Goal: Task Accomplishment & Management: Use online tool/utility

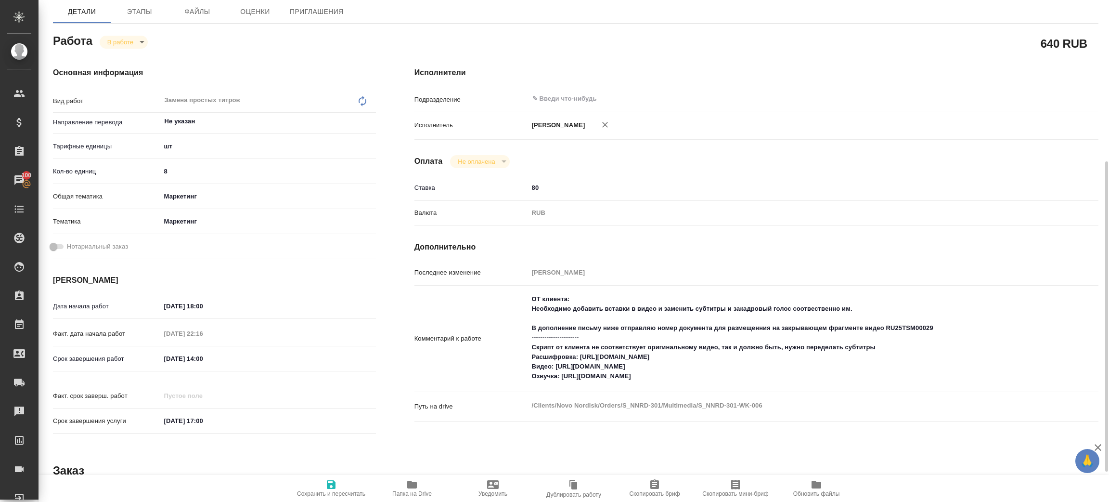
scroll to position [144, 0]
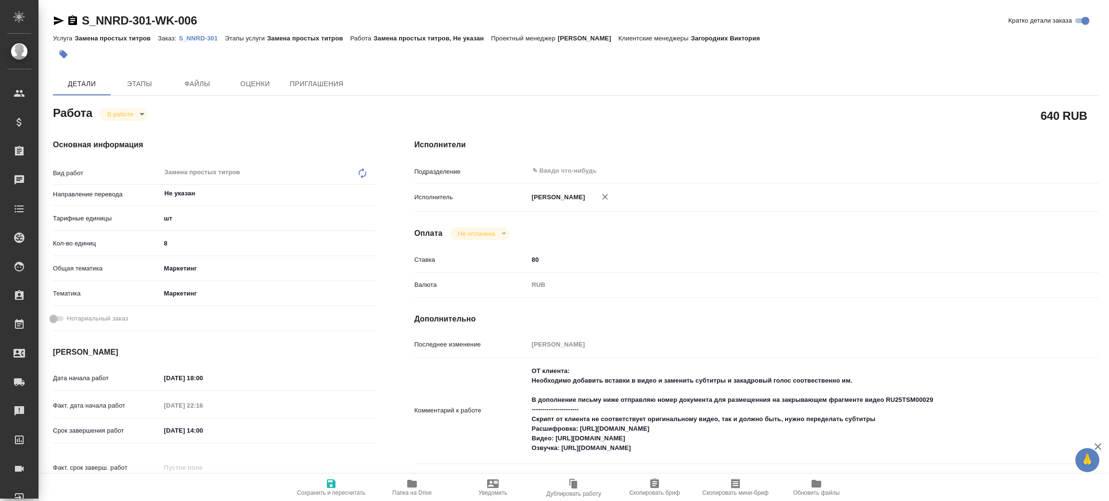
type textarea "x"
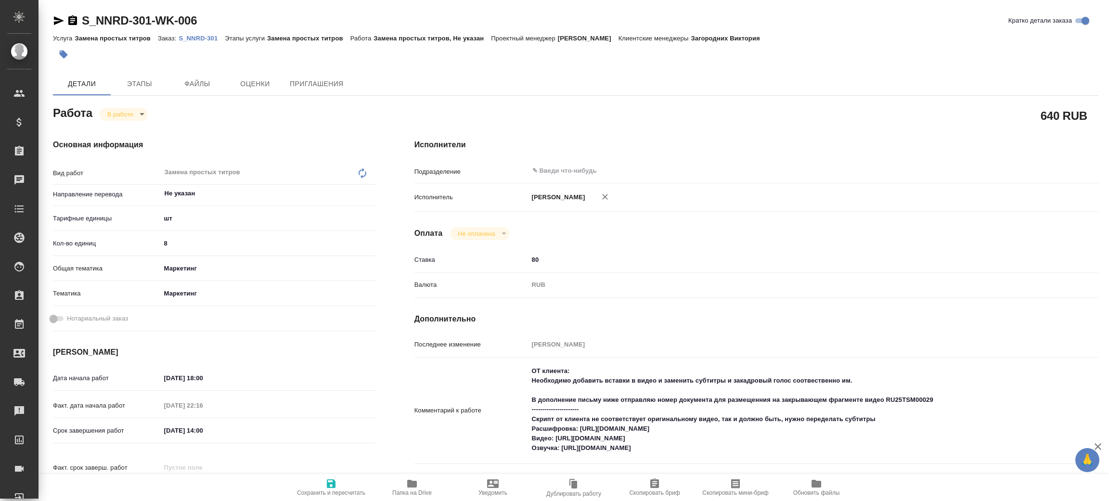
type textarea "x"
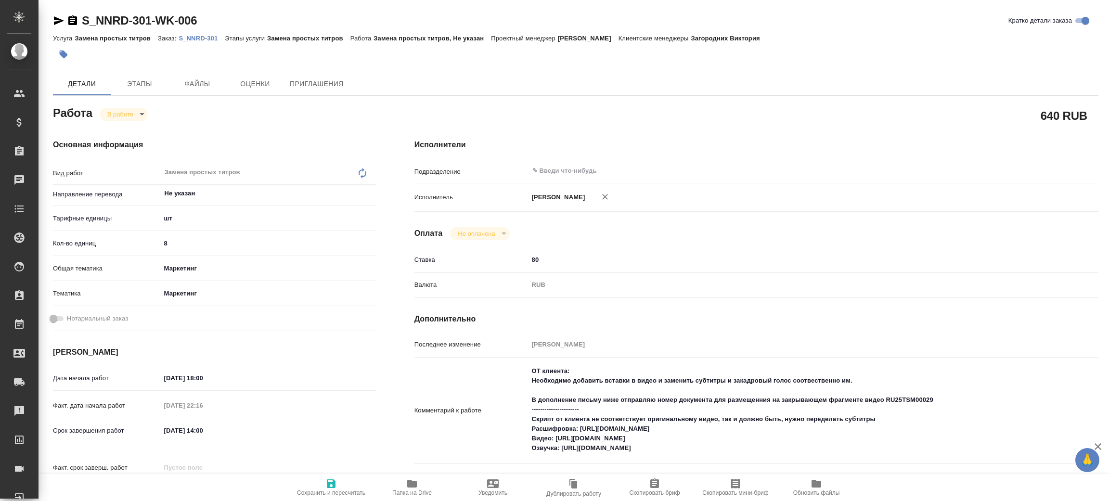
type textarea "x"
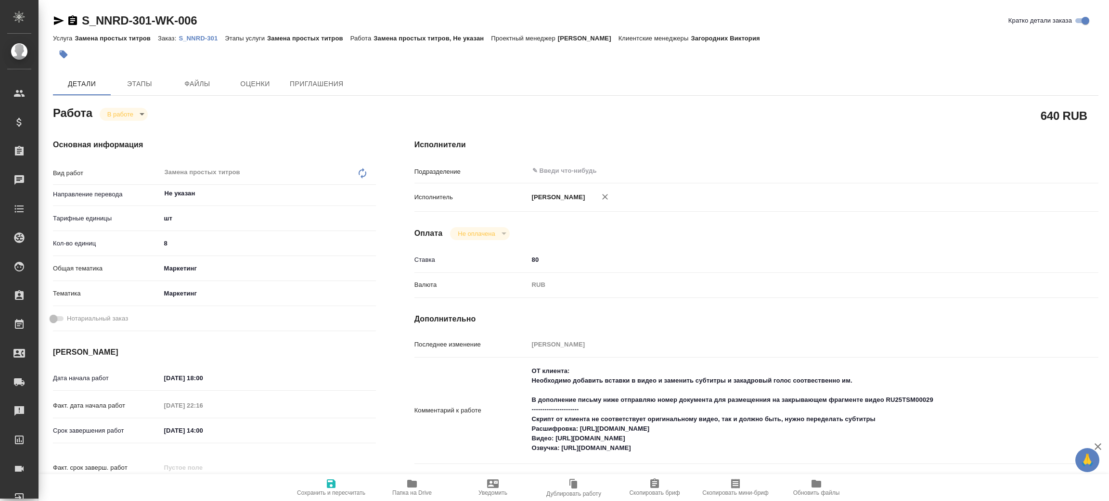
type textarea "x"
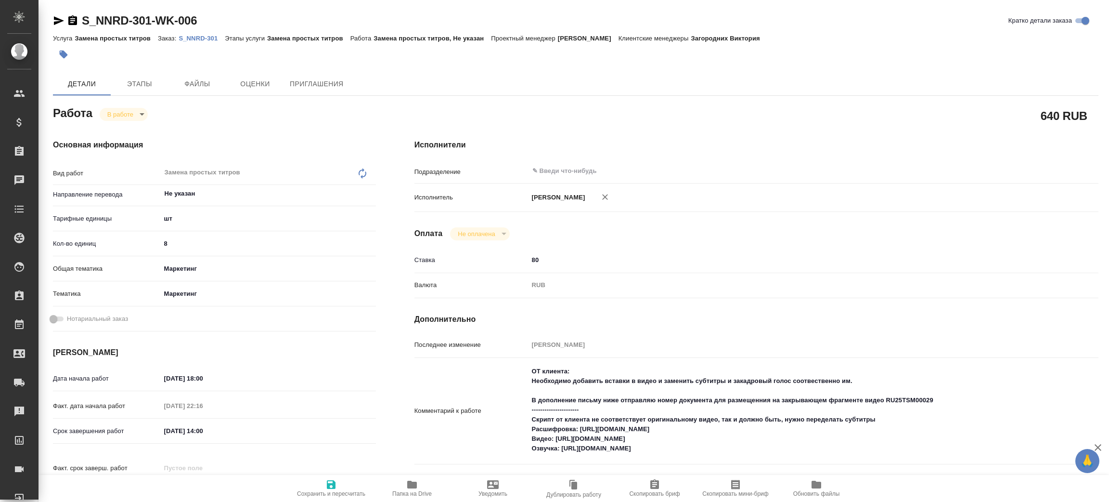
type textarea "x"
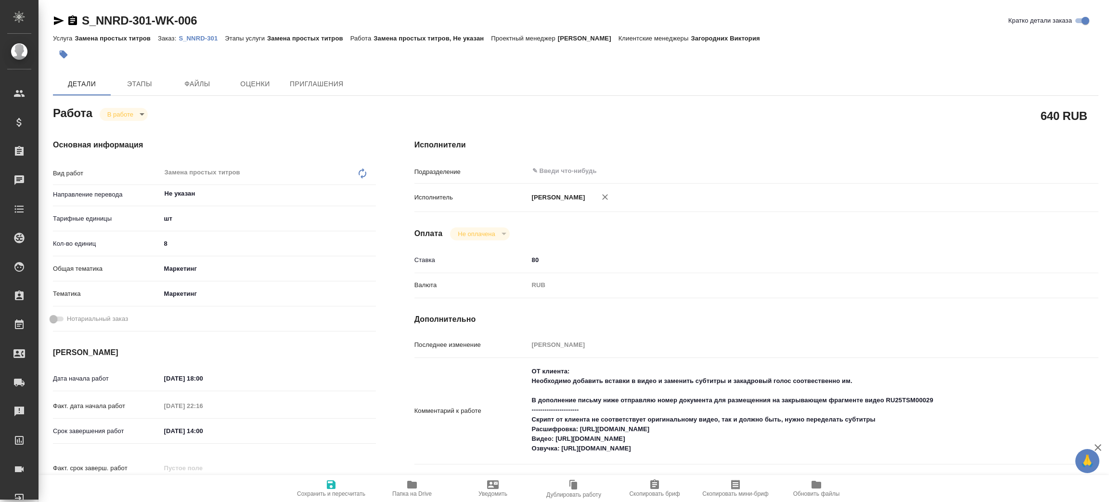
type textarea "x"
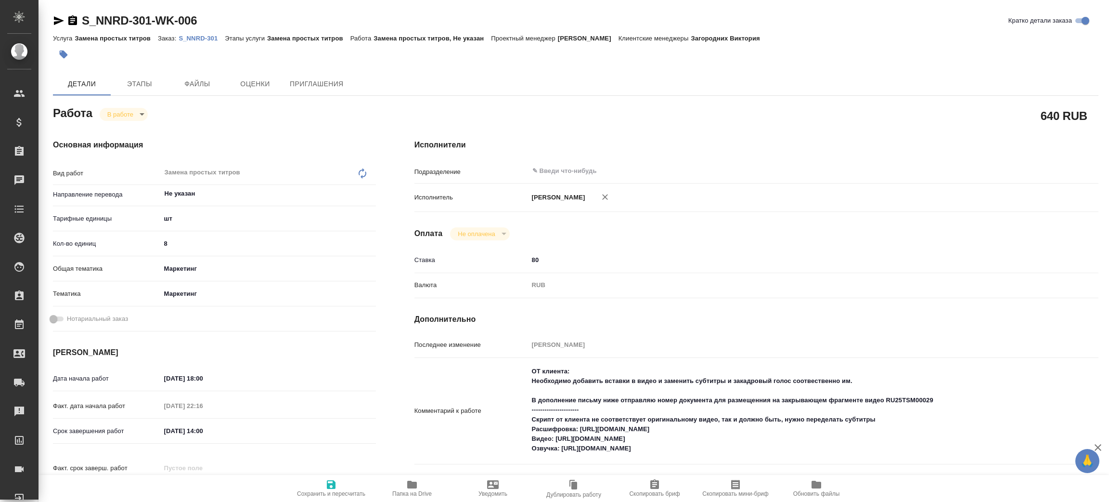
type textarea "x"
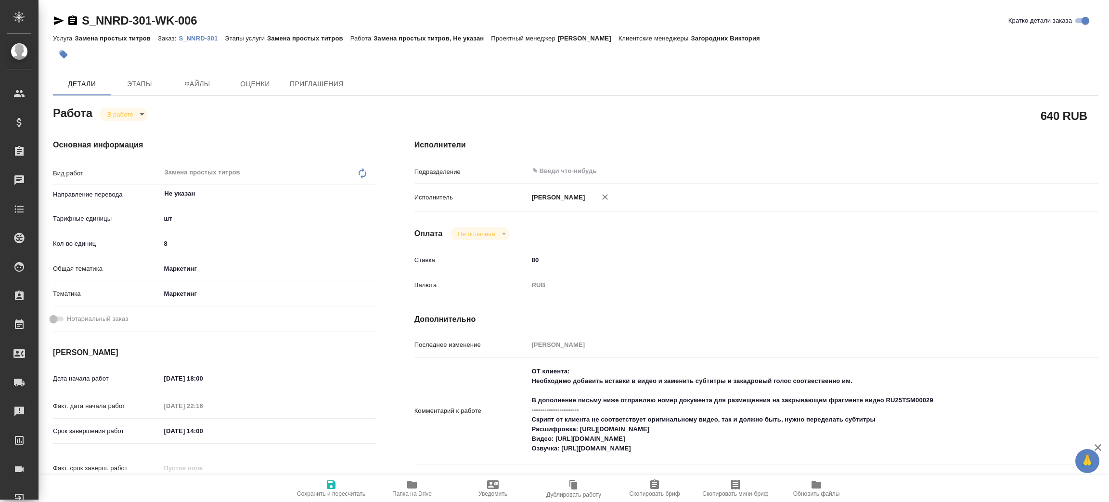
type textarea "x"
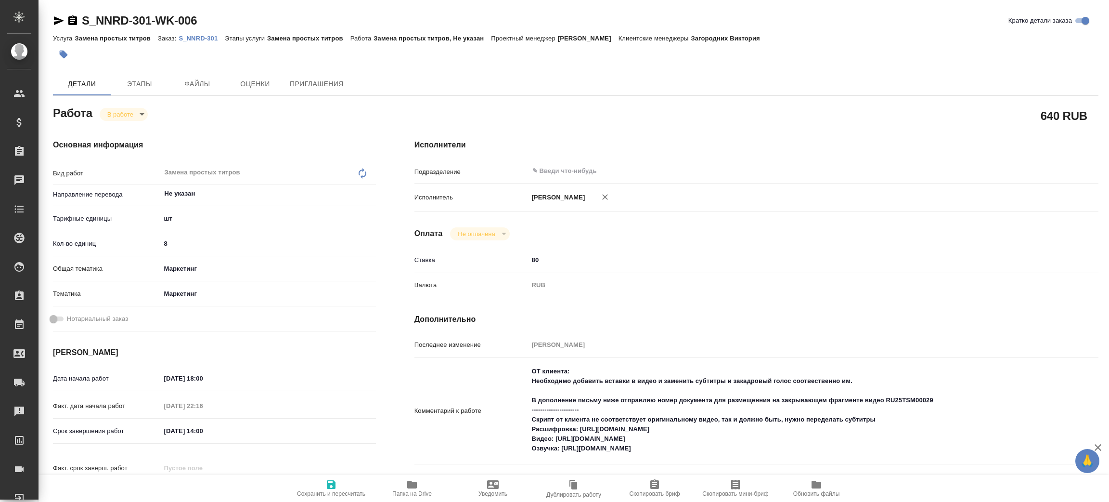
type textarea "x"
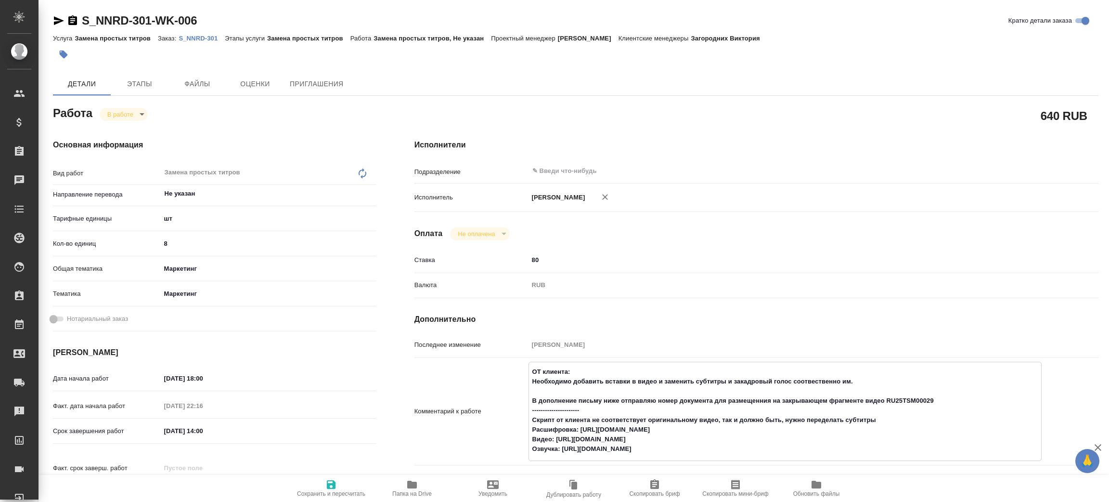
type textarea "x"
drag, startPoint x: 886, startPoint y: 399, endPoint x: 934, endPoint y: 397, distance: 47.7
click at [934, 397] on textarea "ОТ клиента: Необходимо добавить вставки в видео и заменить субтитры и закадровы…" at bounding box center [785, 409] width 512 height 93
type textarea "x"
